Goal: Task Accomplishment & Management: Use online tool/utility

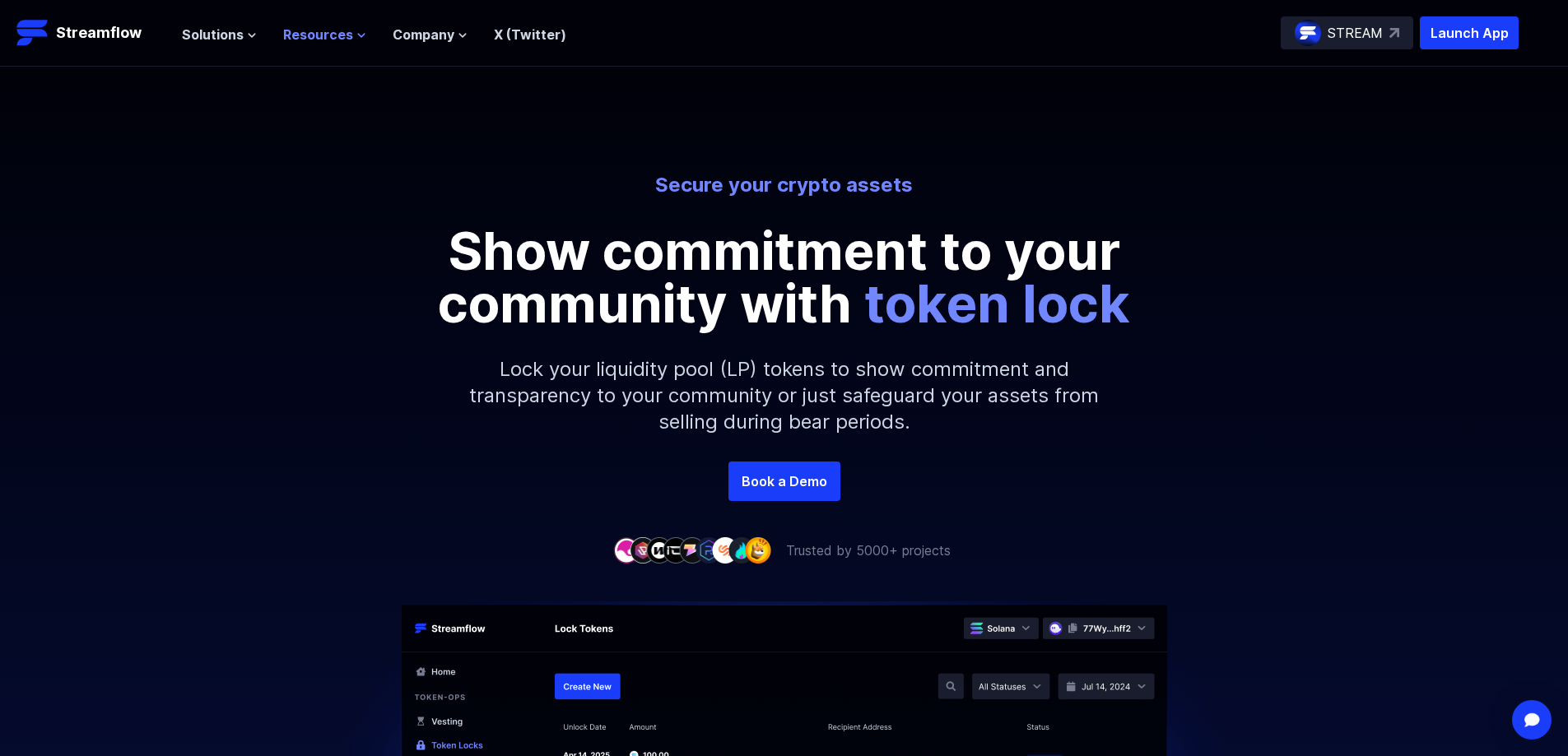
click at [316, 30] on span "Resources" at bounding box center [318, 34] width 70 height 20
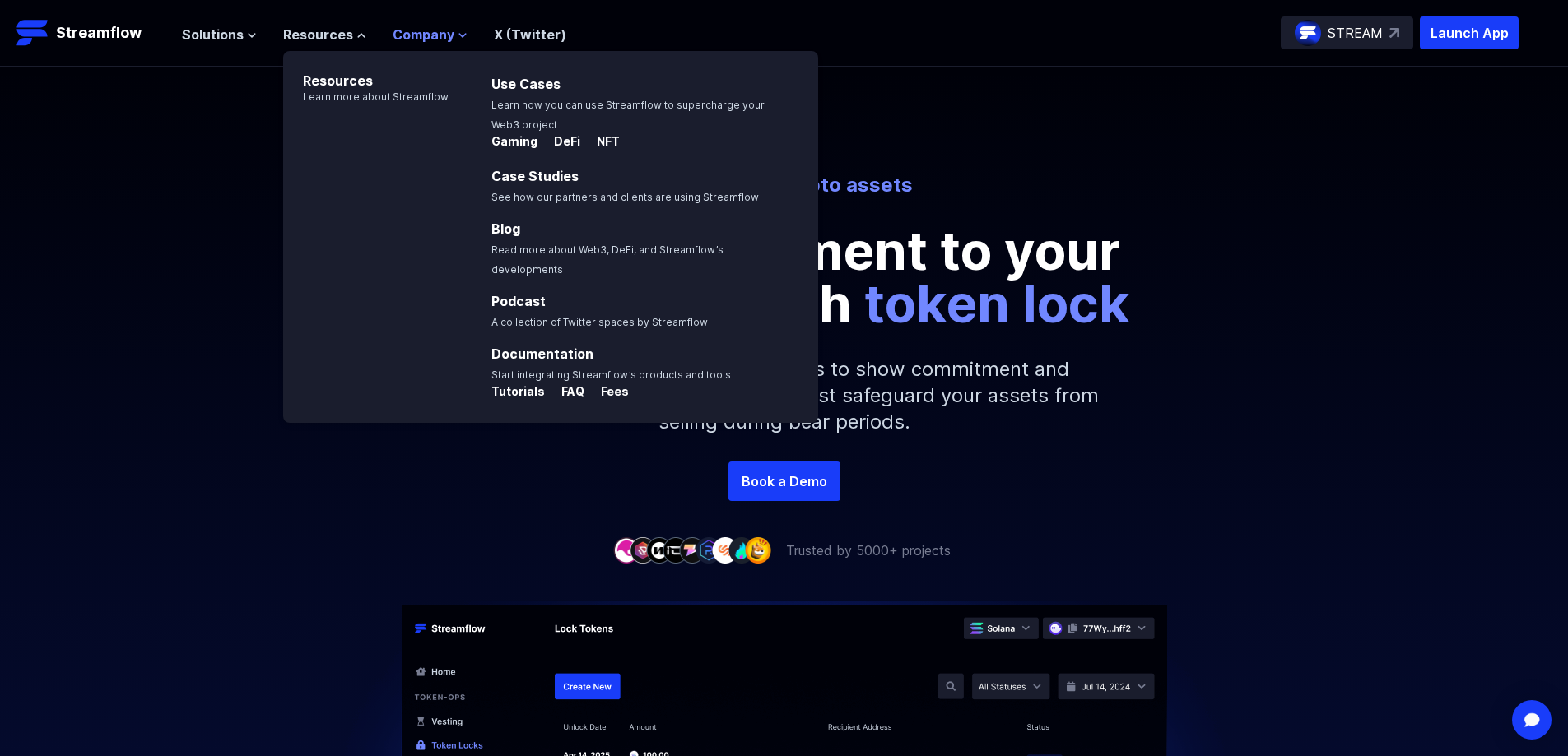
click at [446, 29] on span "Company" at bounding box center [423, 34] width 62 height 20
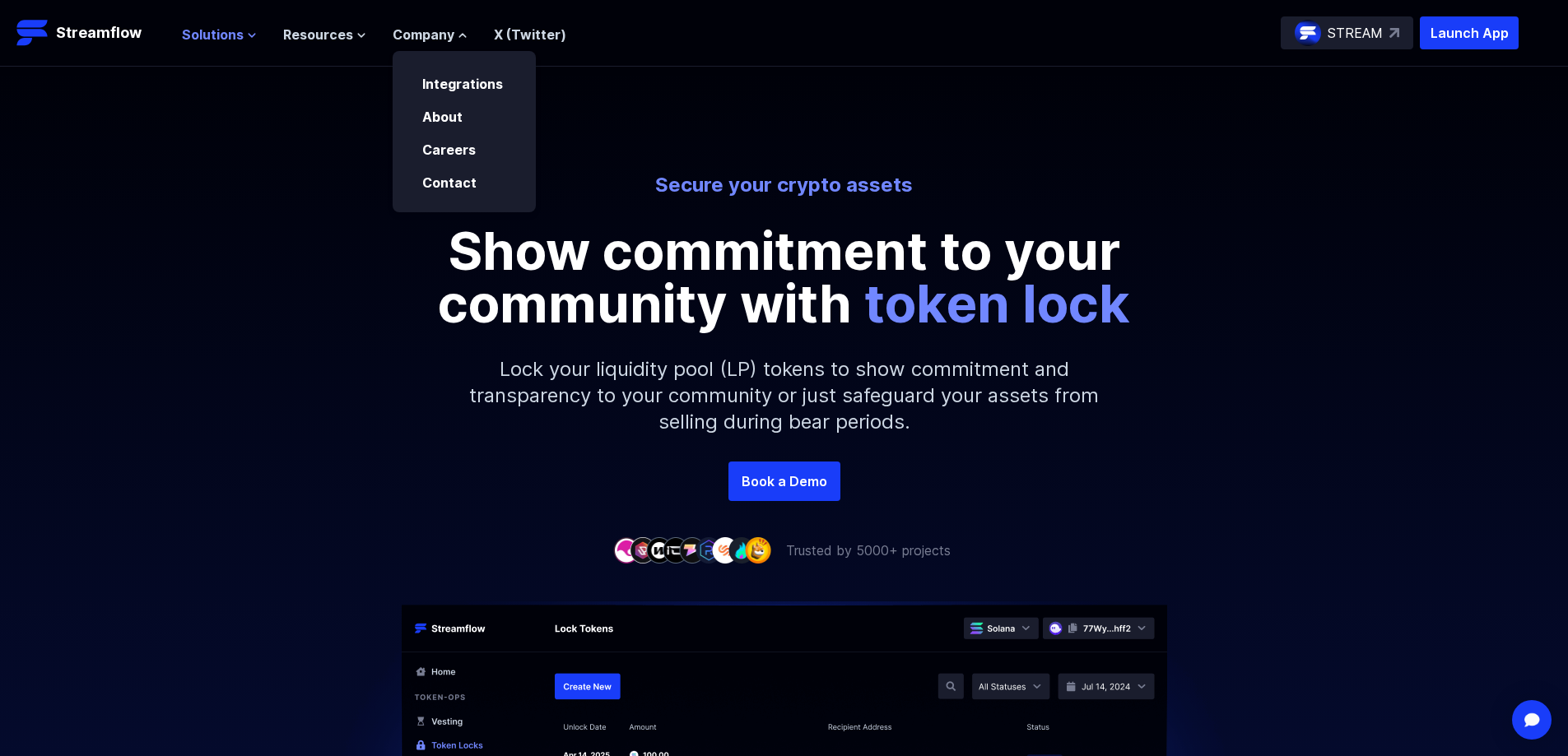
drag, startPoint x: 242, startPoint y: 5, endPoint x: 232, endPoint y: 35, distance: 31.6
click at [238, 16] on header "Streamflow Launch App STREAM Solutions Overview Streamflow features an all-in-o…" at bounding box center [784, 33] width 1568 height 67
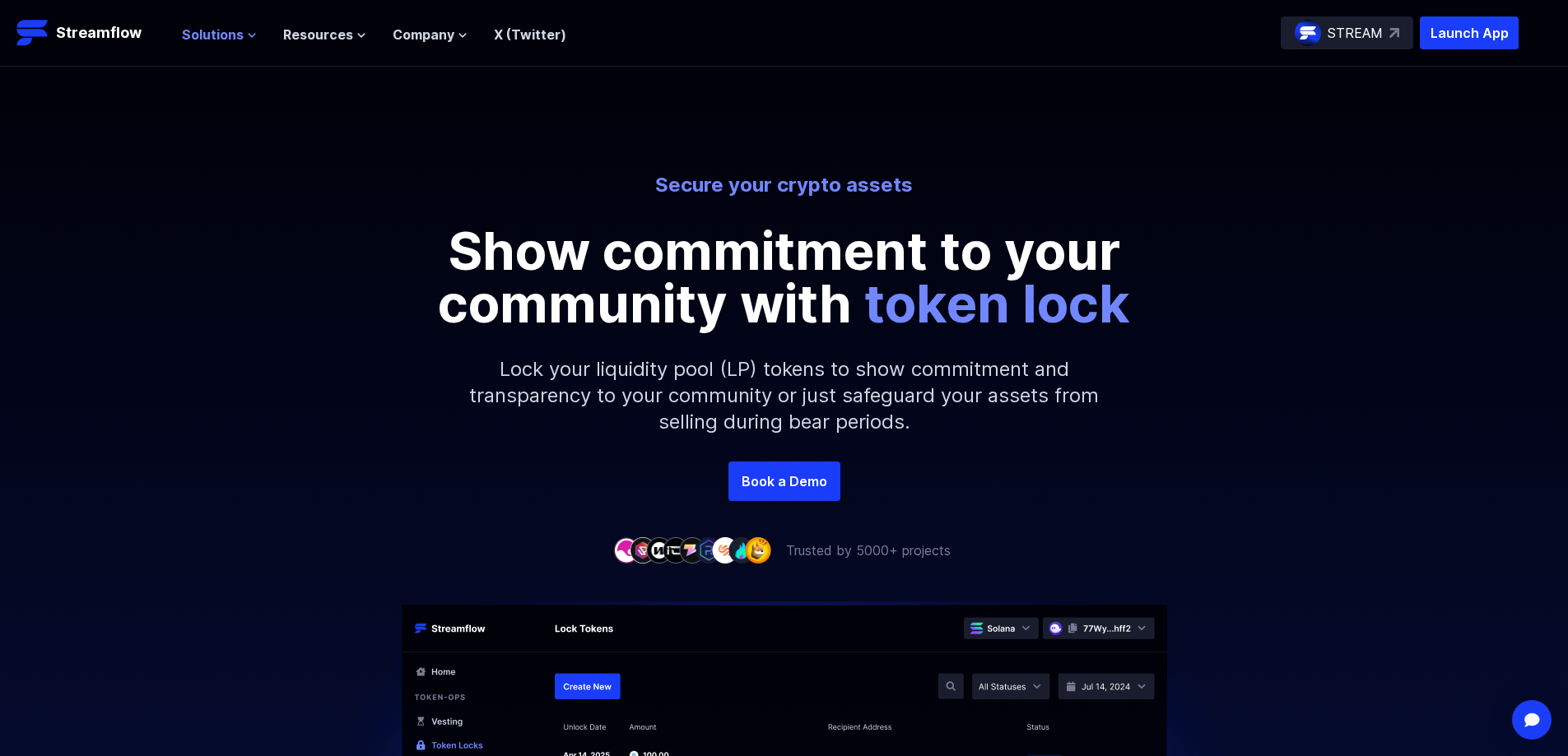
click at [232, 35] on span "Solutions" at bounding box center [213, 34] width 62 height 20
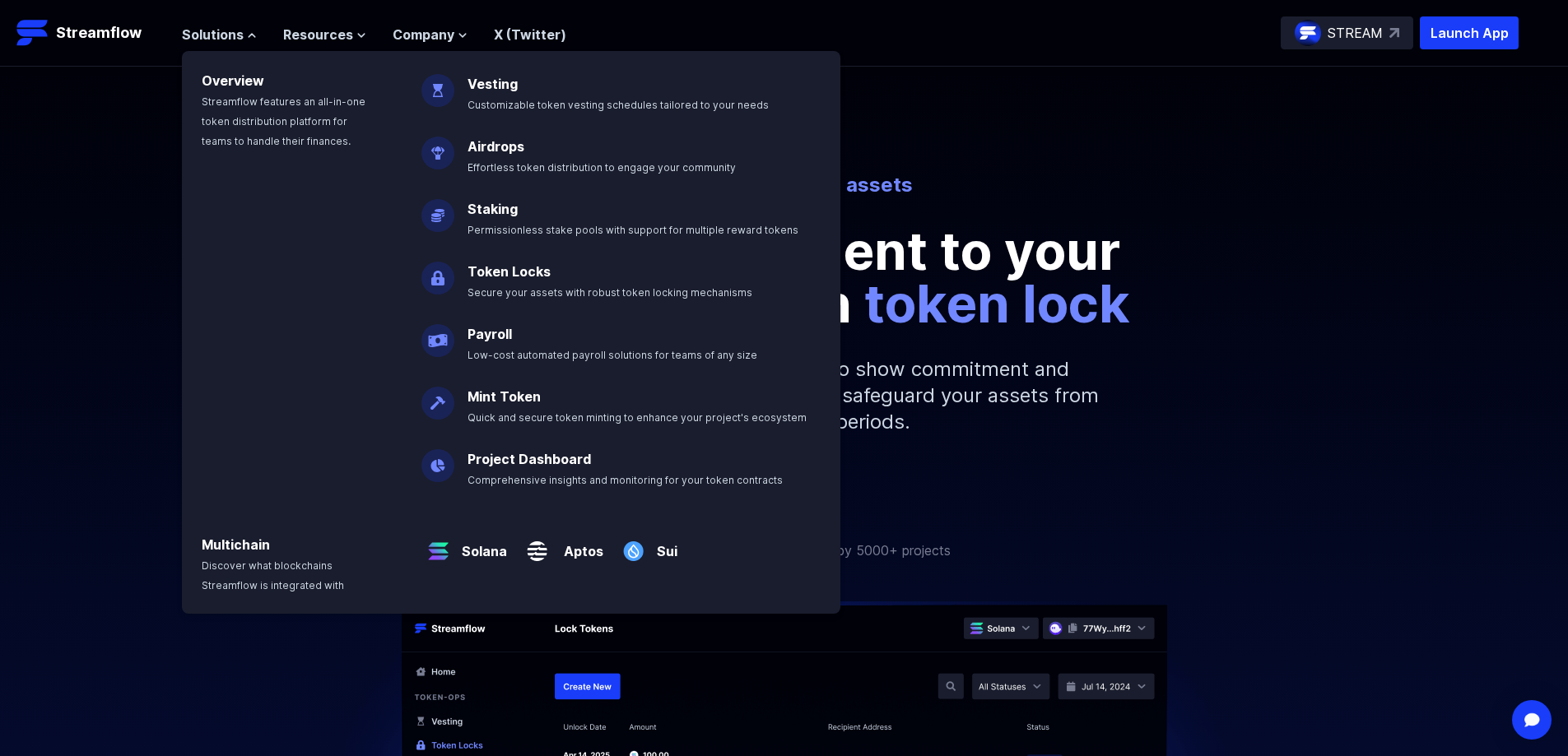
drag, startPoint x: 32, startPoint y: 332, endPoint x: 40, endPoint y: 272, distance: 60.5
click at [34, 324] on div "Secure your crypto assets Show commitment to your community with token lock Loc…" at bounding box center [784, 317] width 1568 height 290
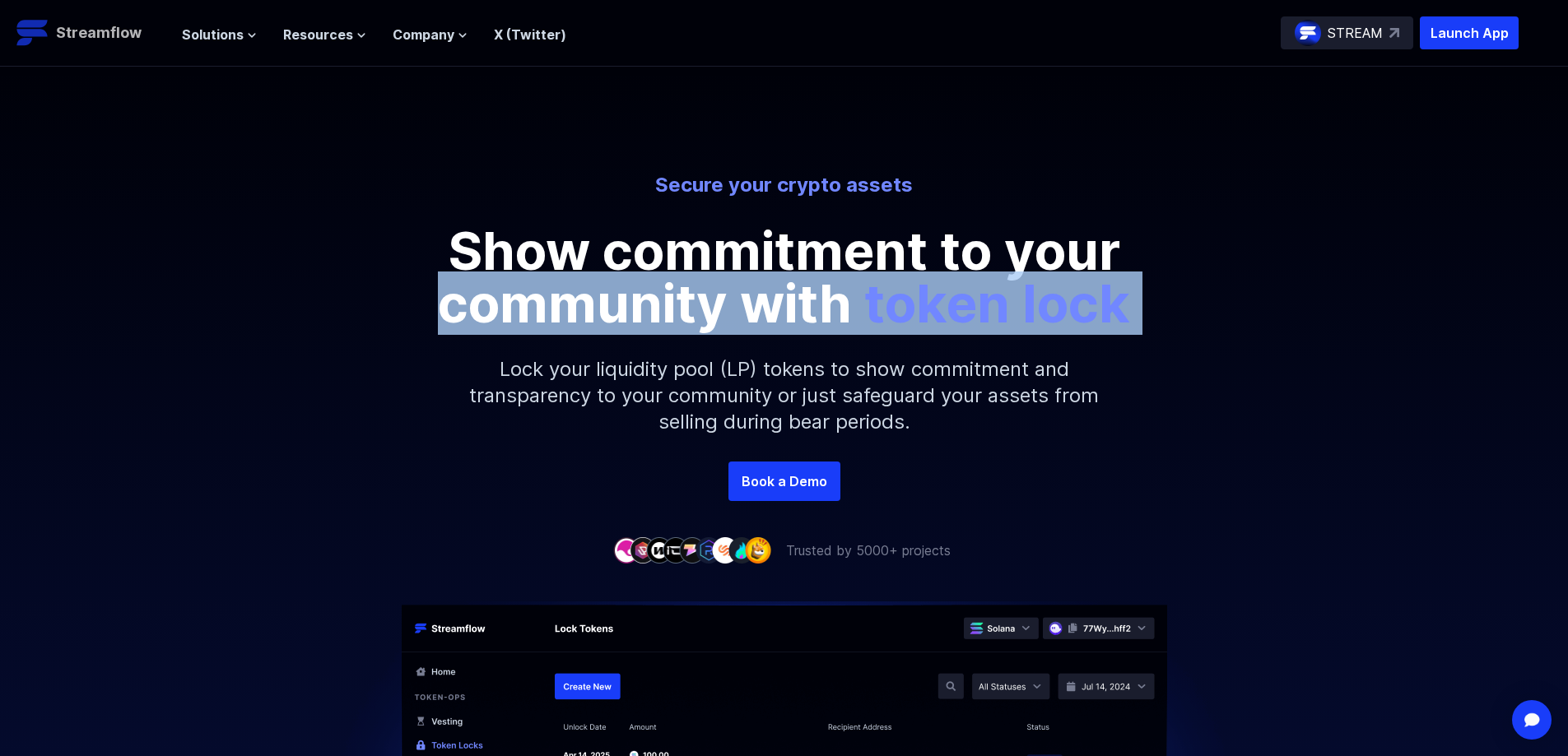
click at [19, 34] on img at bounding box center [33, 33] width 33 height 33
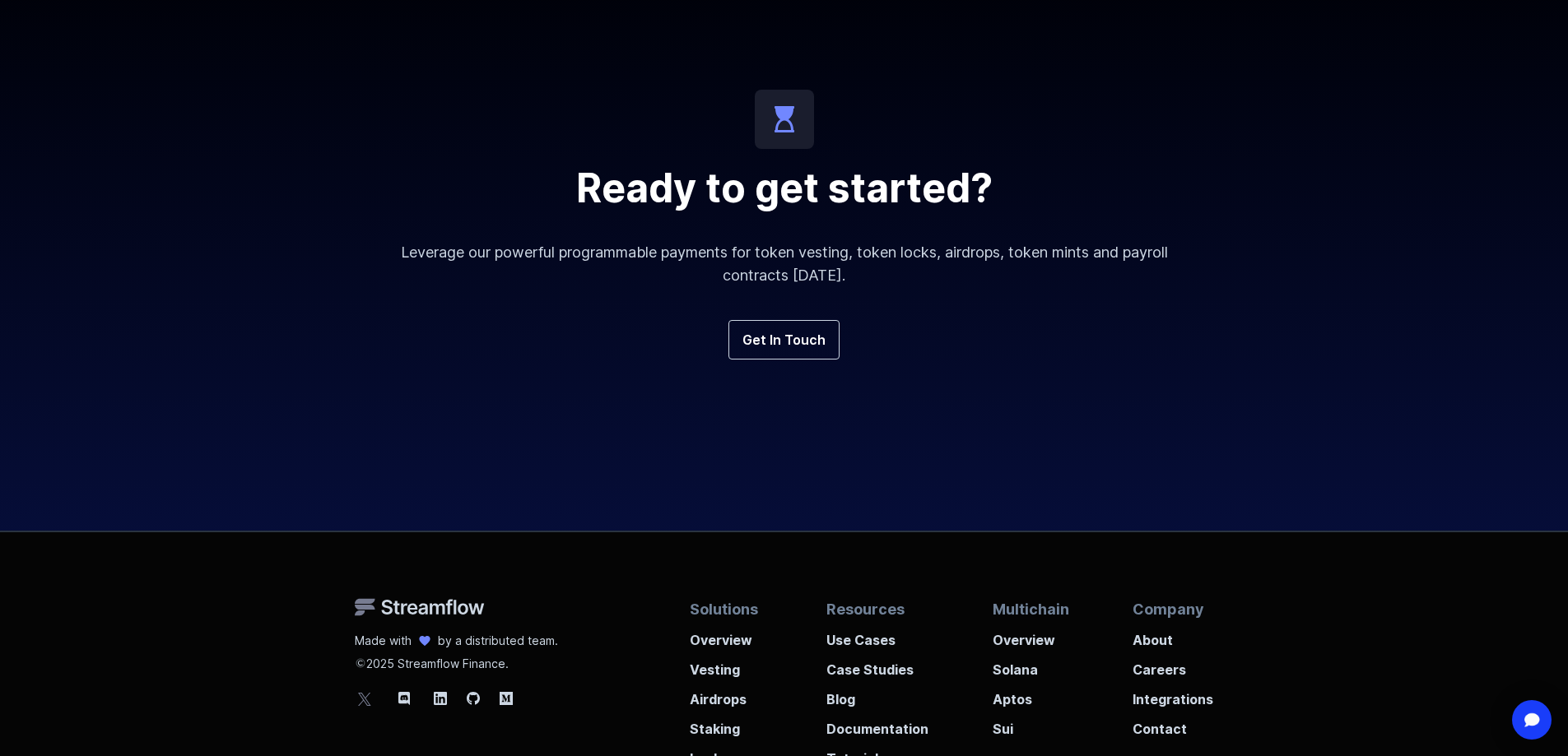
scroll to position [6103, 0]
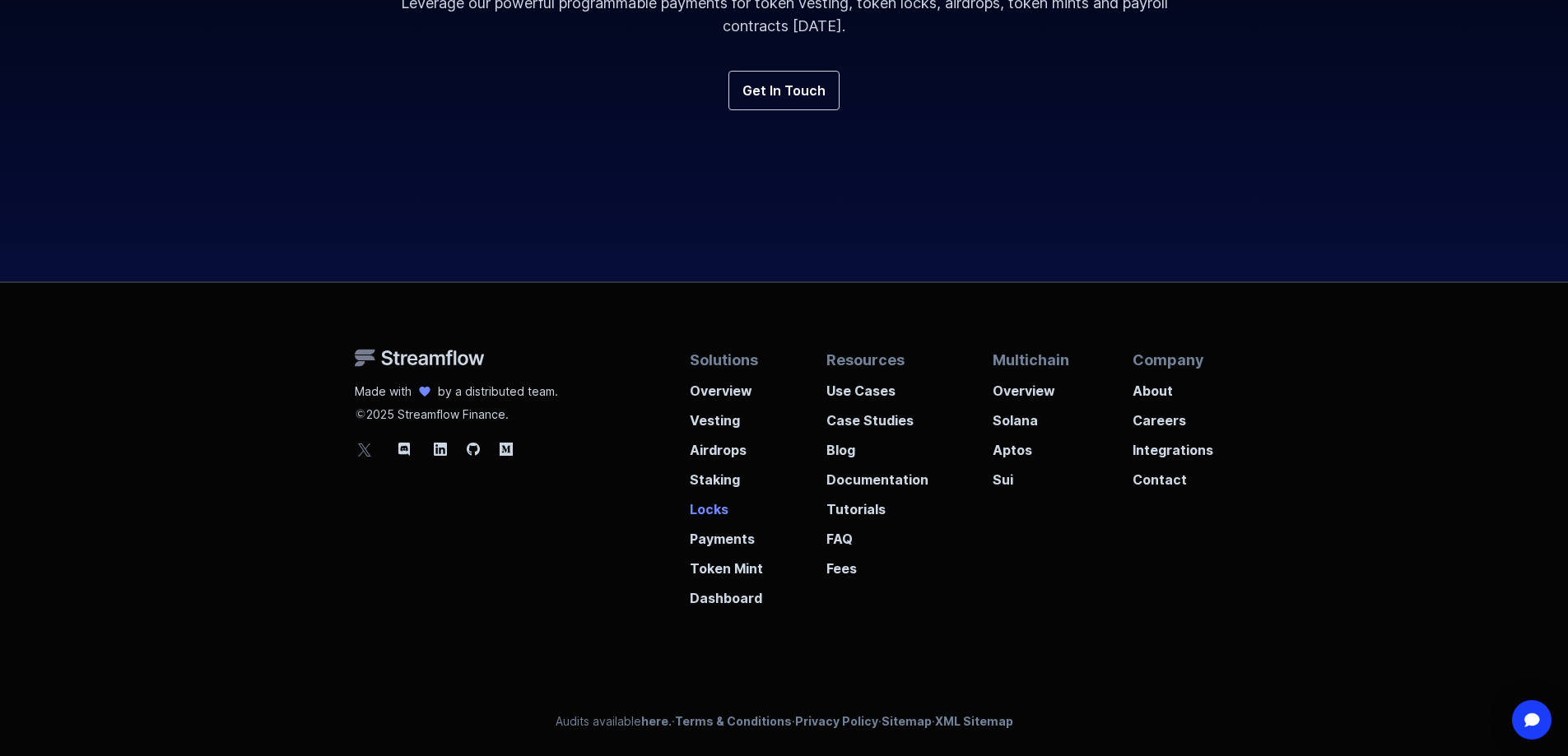
click at [732, 513] on p "Locks" at bounding box center [726, 504] width 73 height 30
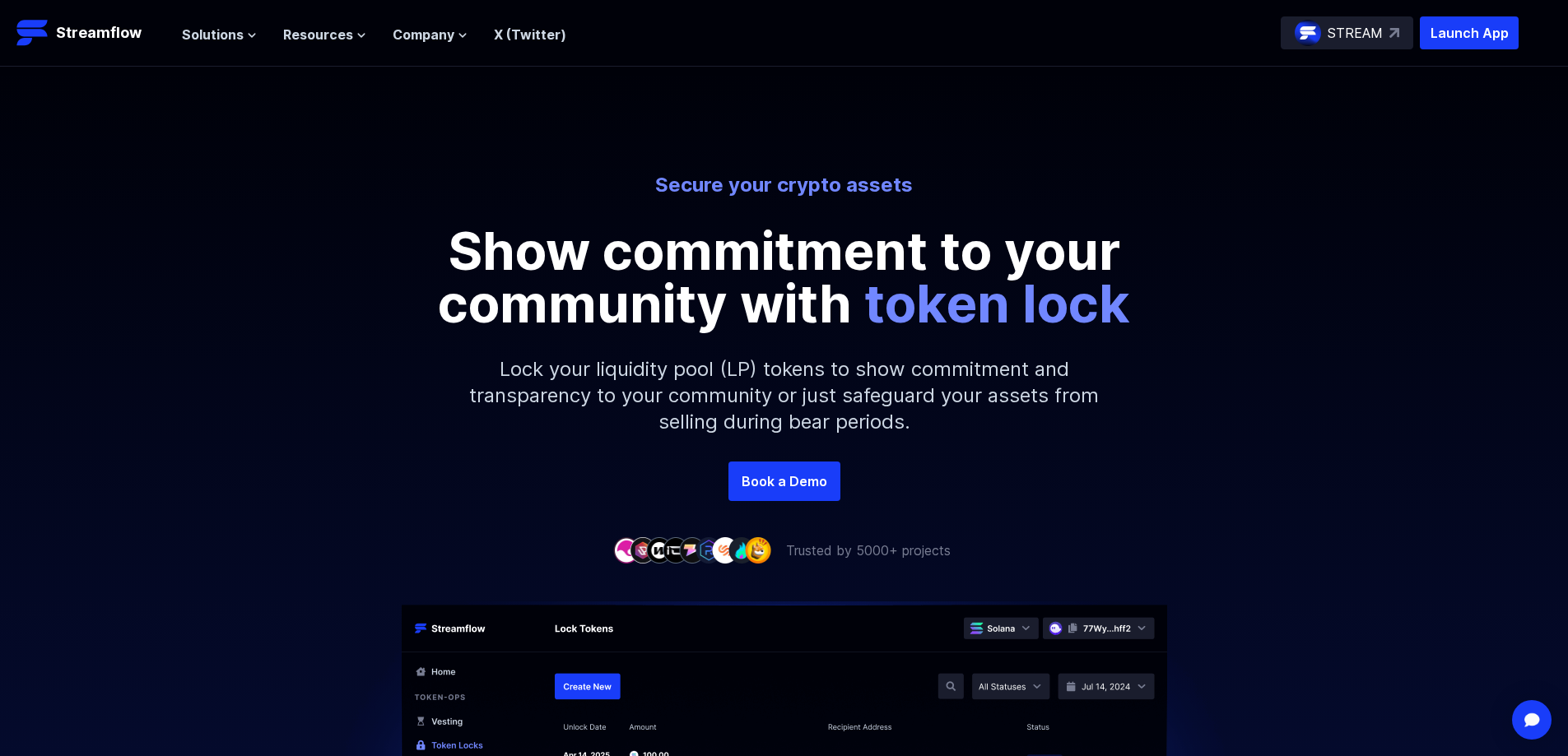
click at [1369, 24] on p "STREAM" at bounding box center [1355, 33] width 56 height 20
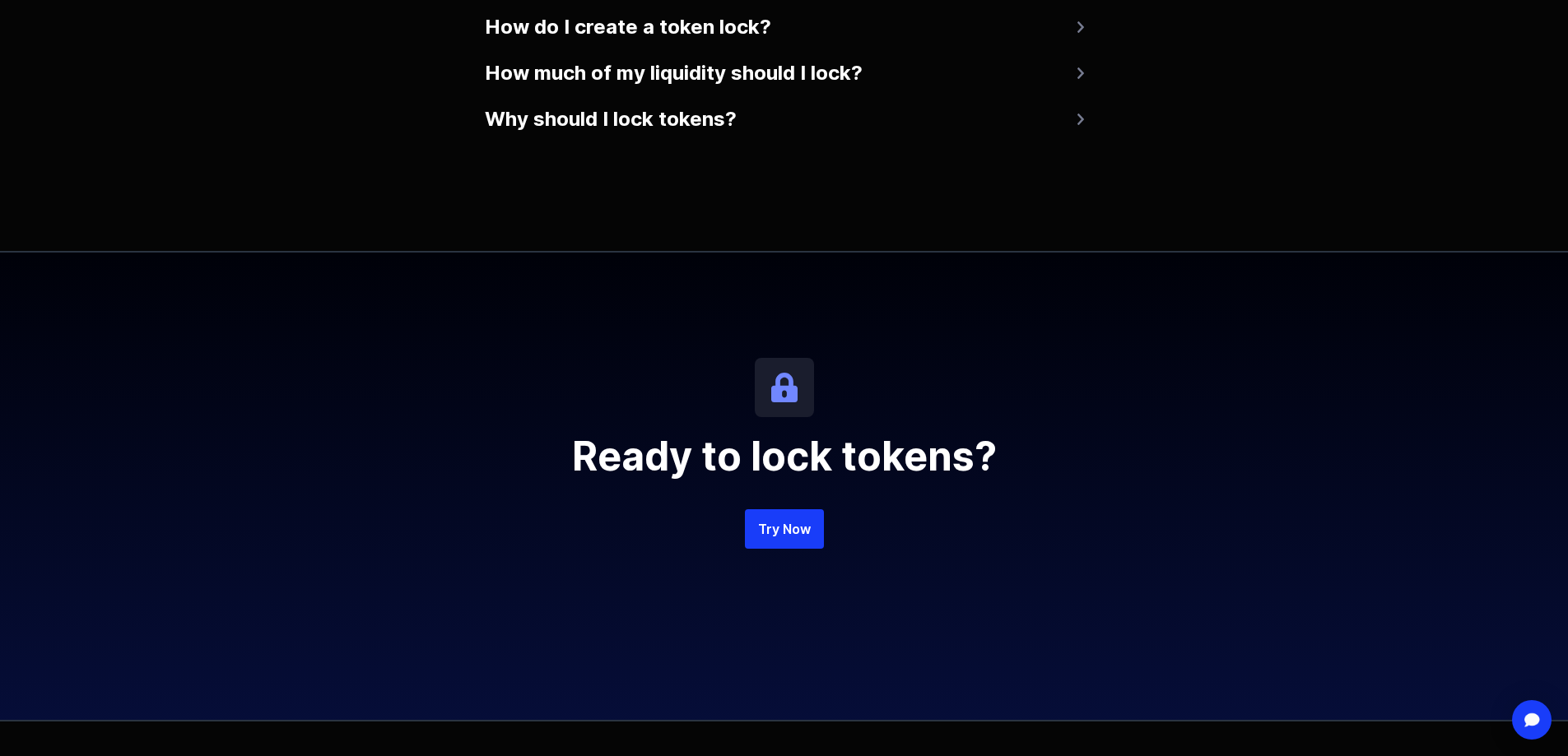
scroll to position [3538, 0]
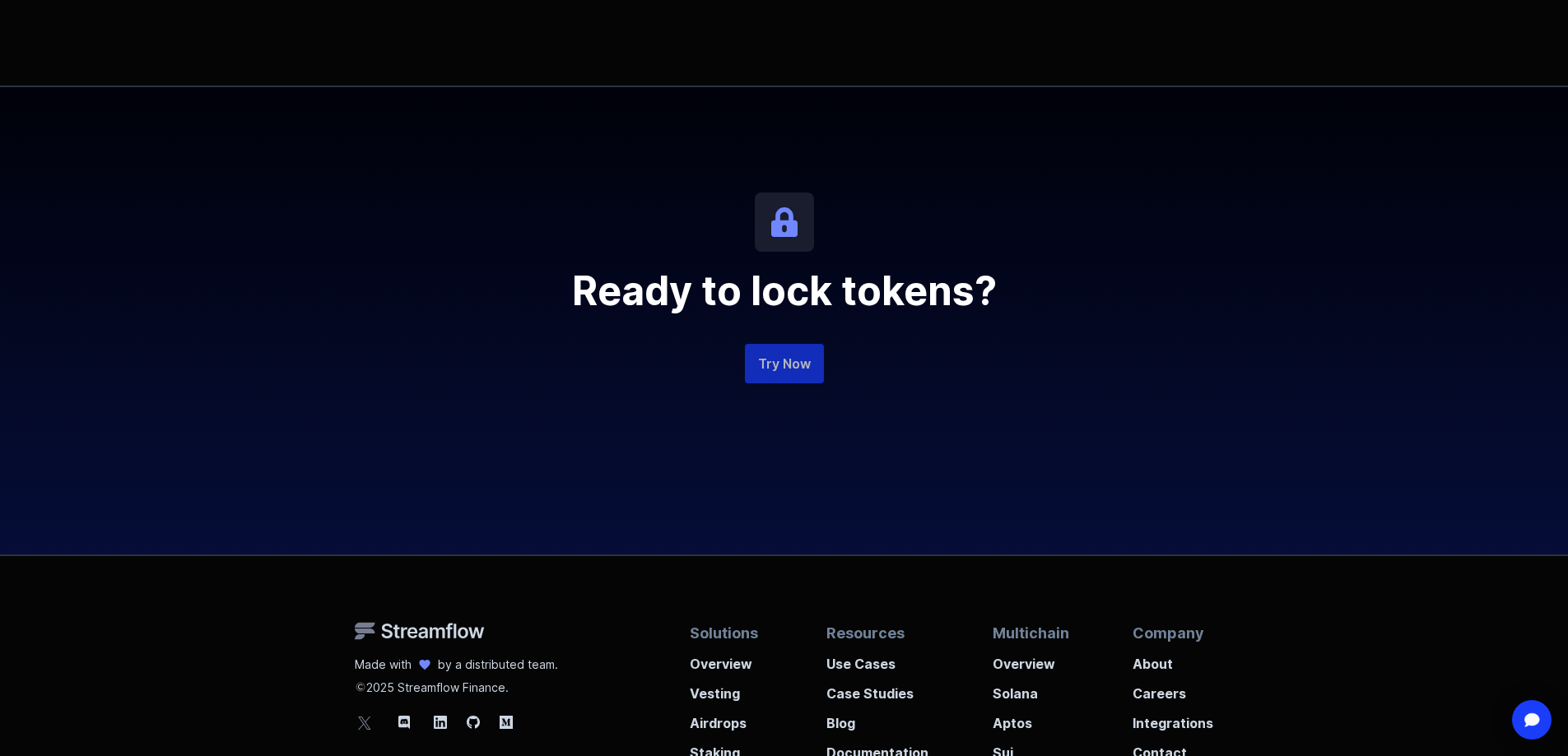
click at [783, 366] on link "Try Now" at bounding box center [784, 364] width 79 height 40
